Goal: Information Seeking & Learning: Learn about a topic

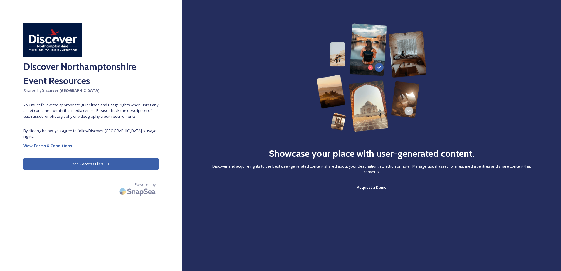
click at [84, 163] on button "Yes - Access Files" at bounding box center [90, 164] width 135 height 12
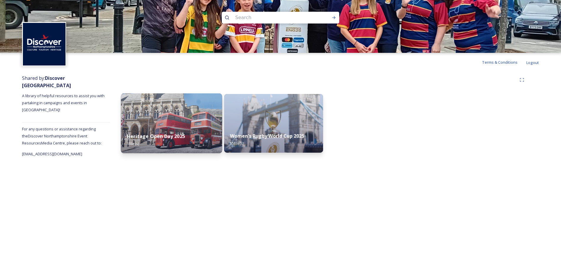
click at [163, 134] on strong "Heritage Open Day 2025" at bounding box center [156, 136] width 58 height 6
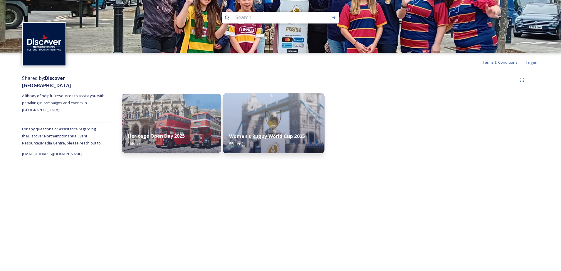
click at [239, 135] on strong "Women's Rugby World Cup 2025" at bounding box center [267, 136] width 76 height 6
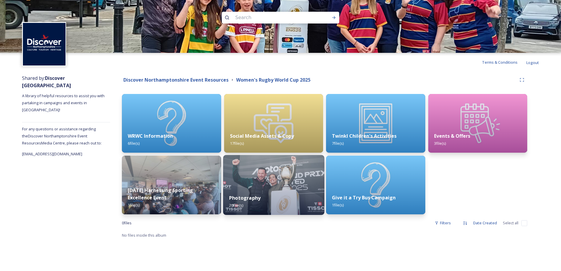
click at [248, 195] on strong "Photography" at bounding box center [244, 198] width 31 height 6
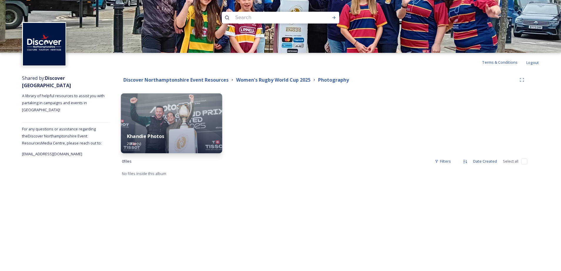
click at [149, 134] on strong "Khandie Photos" at bounding box center [146, 136] width 38 height 6
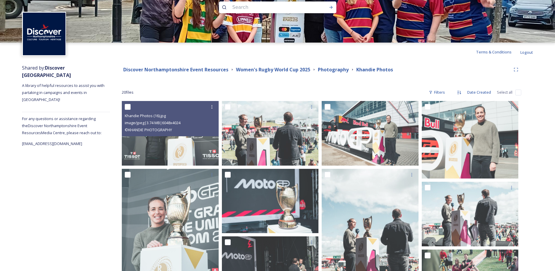
scroll to position [15, 0]
